Goal: Task Accomplishment & Management: Use online tool/utility

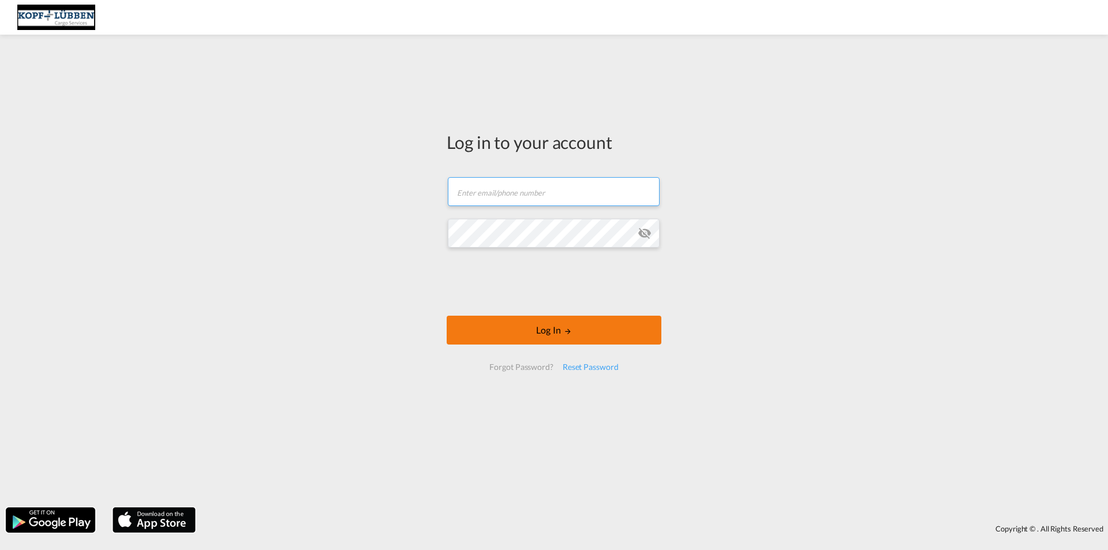
type input "[EMAIL_ADDRESS][PERSON_NAME][DOMAIN_NAME]"
click at [543, 334] on button "Log In" at bounding box center [554, 330] width 215 height 29
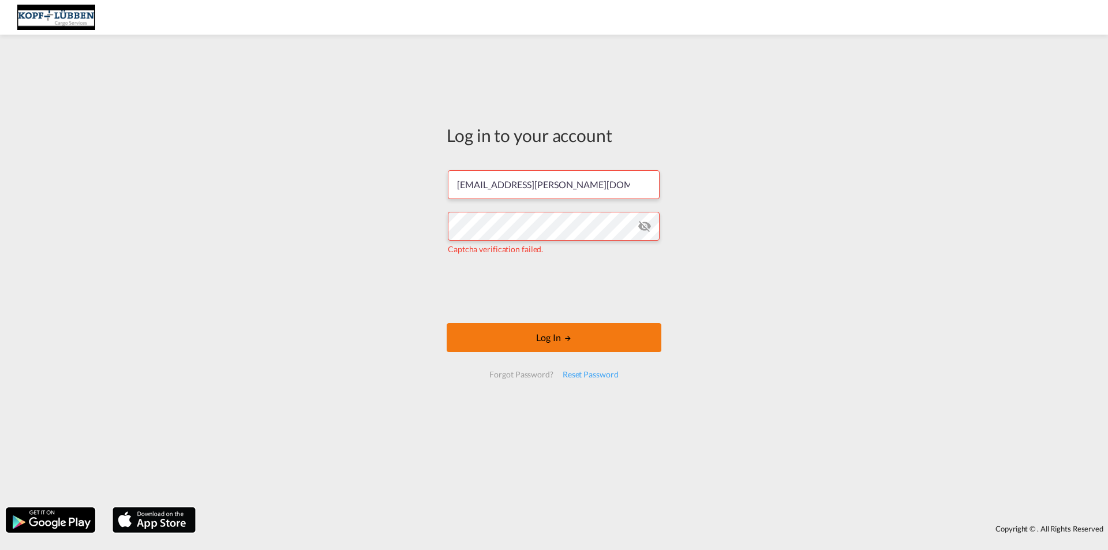
click at [520, 337] on button "Log In" at bounding box center [554, 337] width 215 height 29
